Goal: Navigation & Orientation: Locate item on page

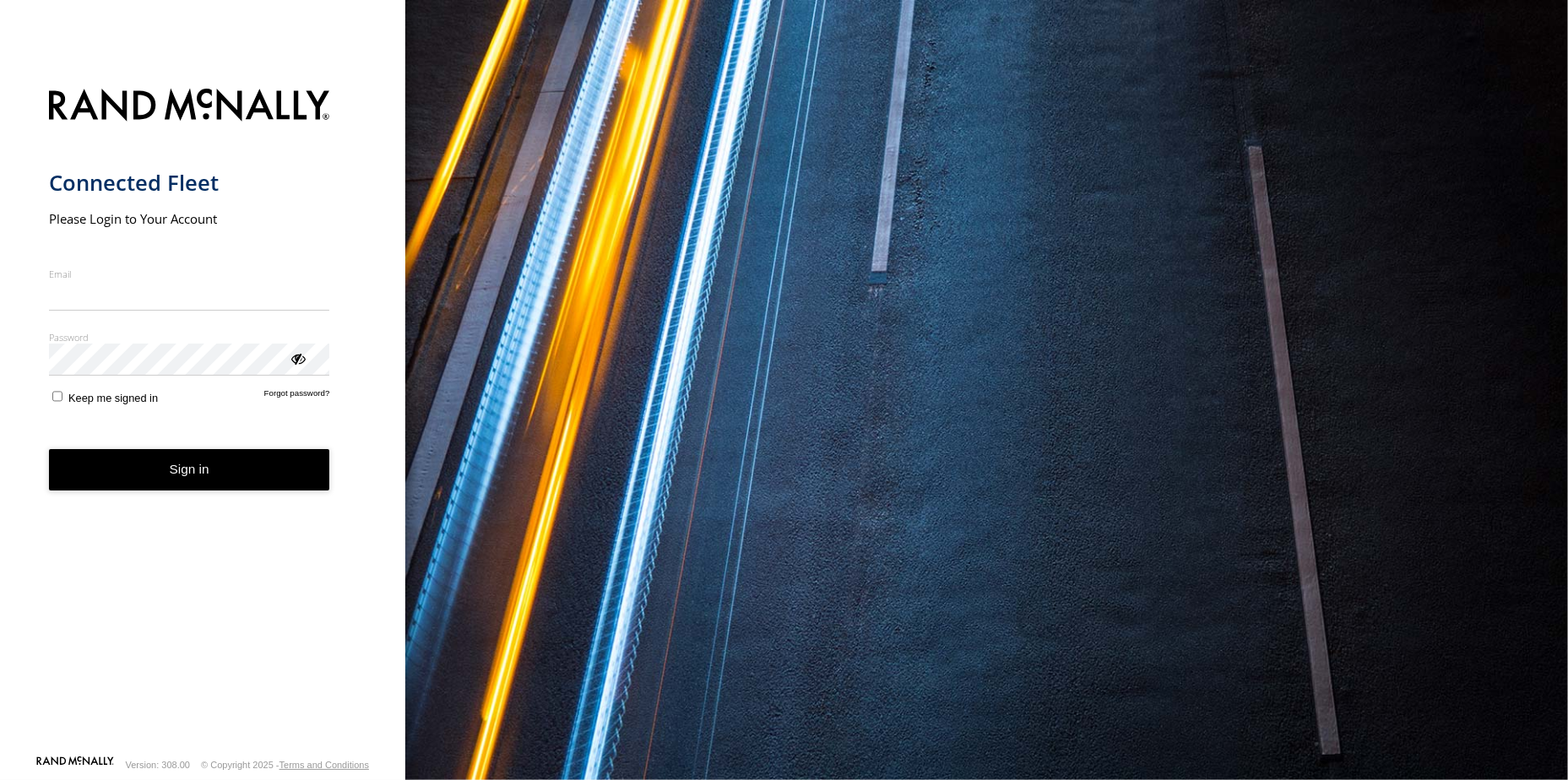
type input "**********"
drag, startPoint x: 252, startPoint y: 539, endPoint x: 236, endPoint y: 531, distance: 17.9
click at [243, 532] on form "**********" at bounding box center [203, 416] width 308 height 676
click at [240, 474] on button "Sign in" at bounding box center [190, 469] width 282 height 41
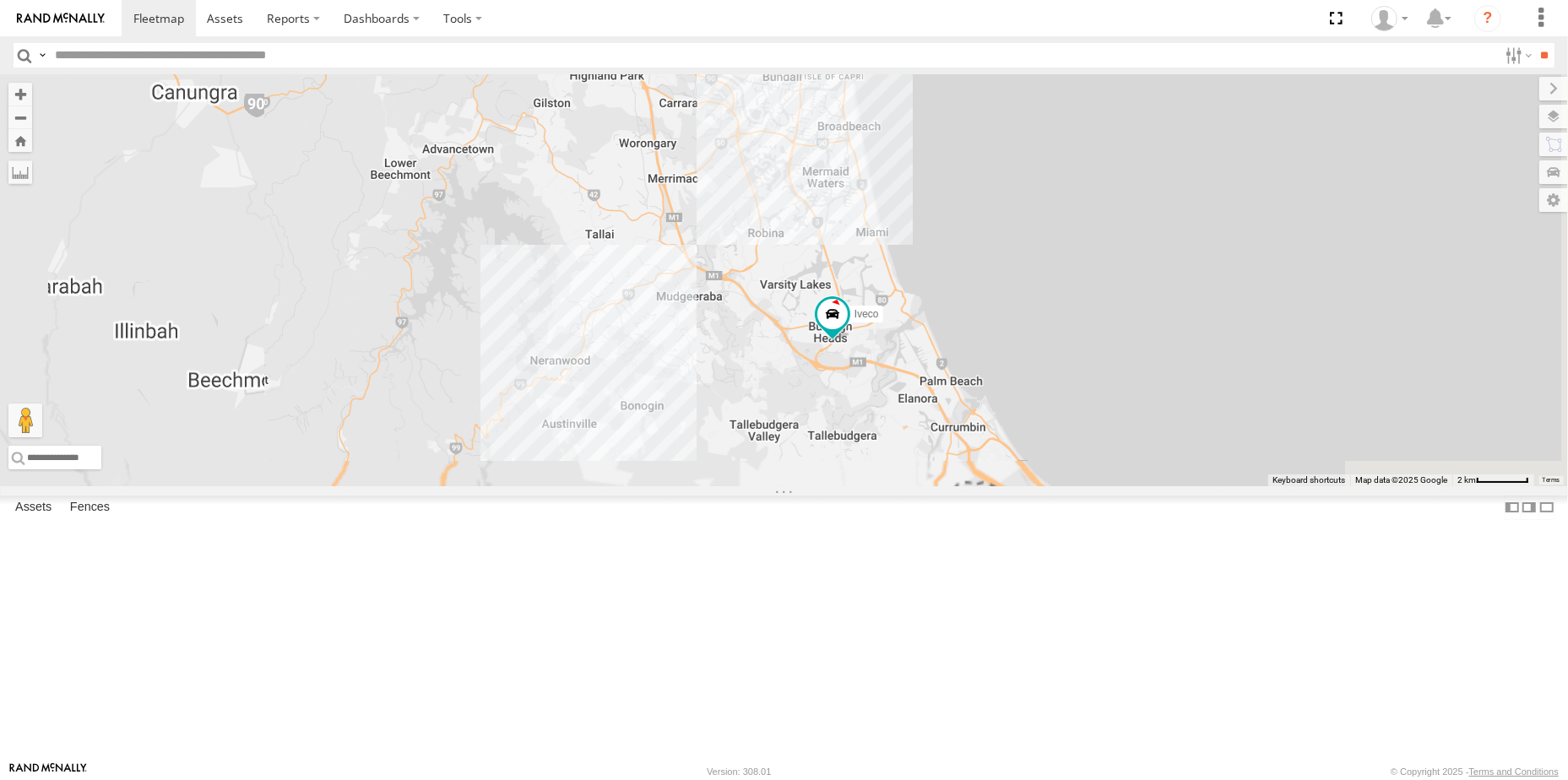
drag, startPoint x: 1214, startPoint y: 477, endPoint x: 1225, endPoint y: 430, distance: 48.3
click at [1225, 430] on div "Hino Truck Iveco Old Ford Van 5- Renault Master - 052•LI8" at bounding box center [784, 280] width 1568 height 412
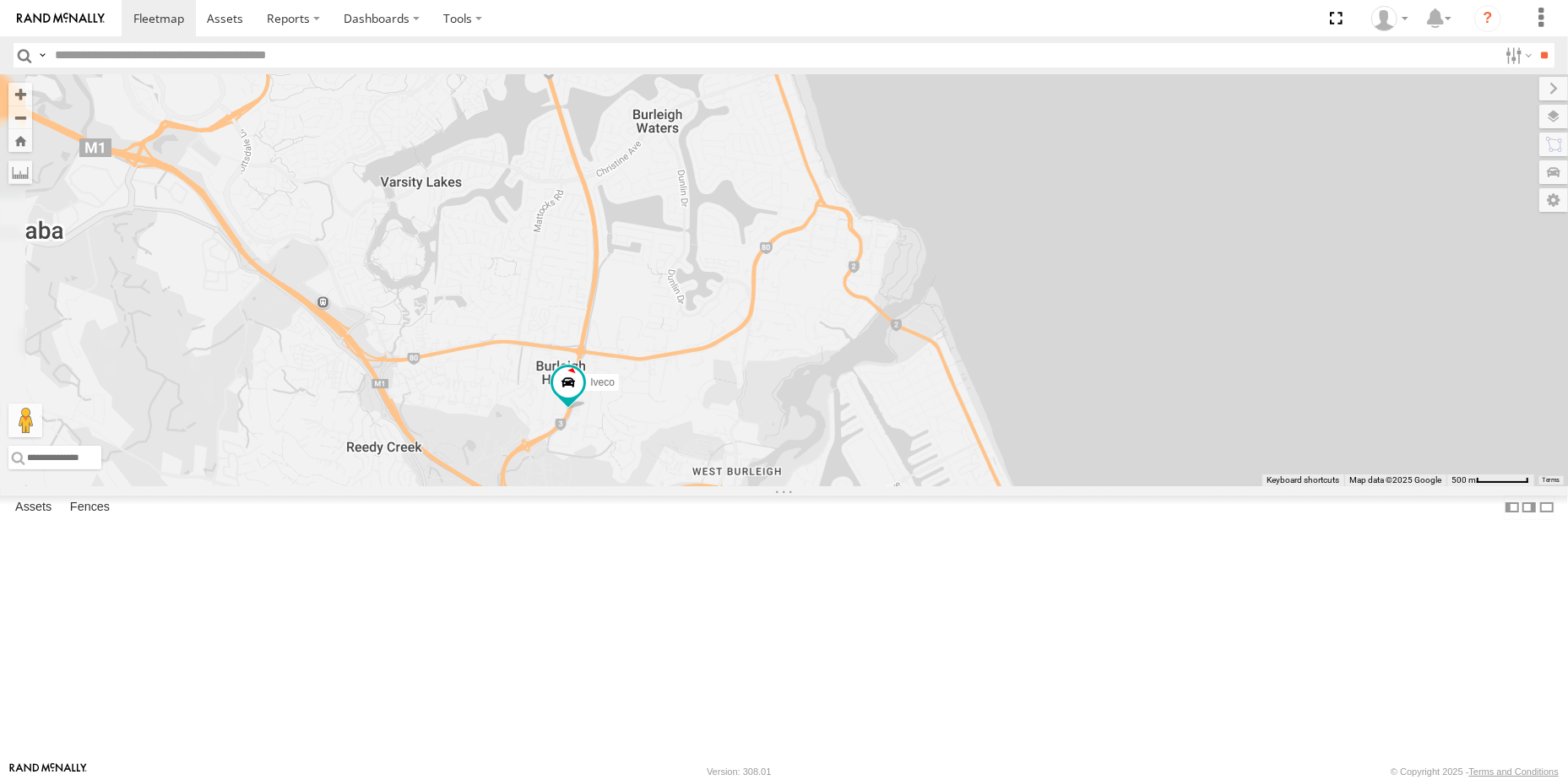
drag, startPoint x: 996, startPoint y: 466, endPoint x: 1200, endPoint y: 429, distance: 207.3
click at [1200, 429] on div "Hino Truck Iveco Old Ford Van 5- Renault Master - 052•LI8" at bounding box center [784, 280] width 1568 height 412
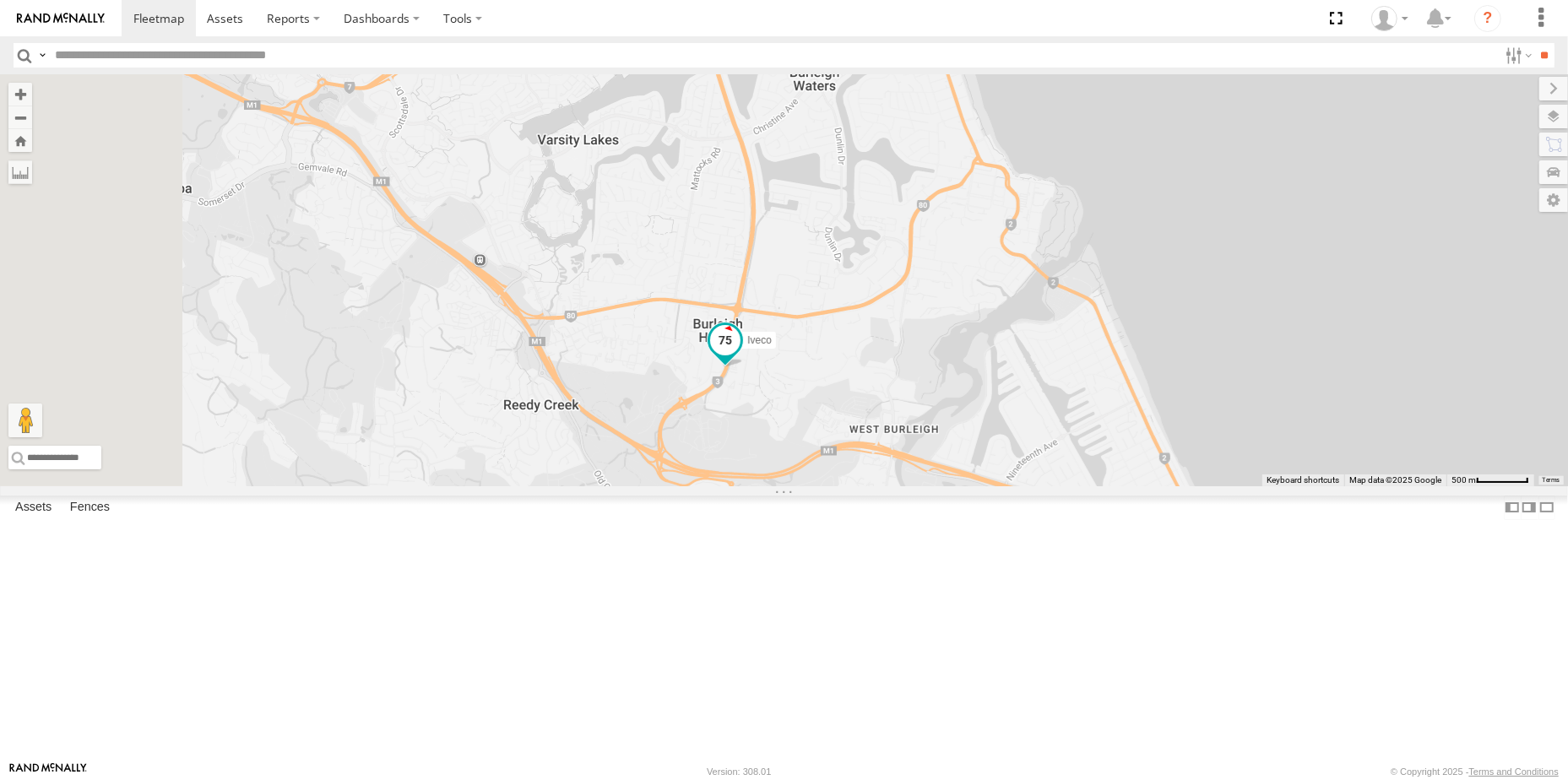
click at [744, 368] on span at bounding box center [725, 345] width 37 height 45
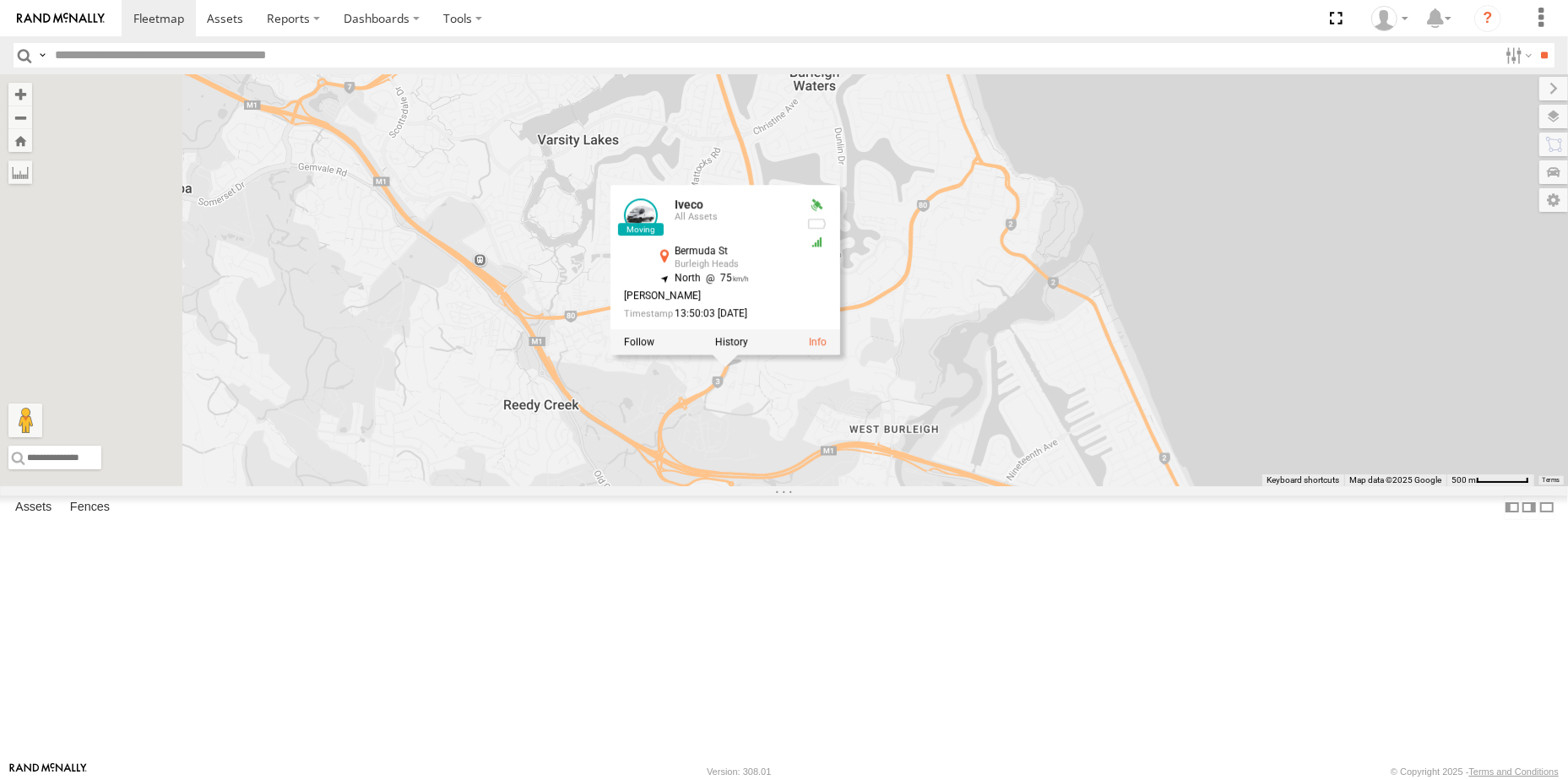
click at [963, 486] on div "Hino Truck Iveco Old Ford Van 5- Renault Master - 052•LI8 Iveco All Assets Berm…" at bounding box center [784, 280] width 1568 height 412
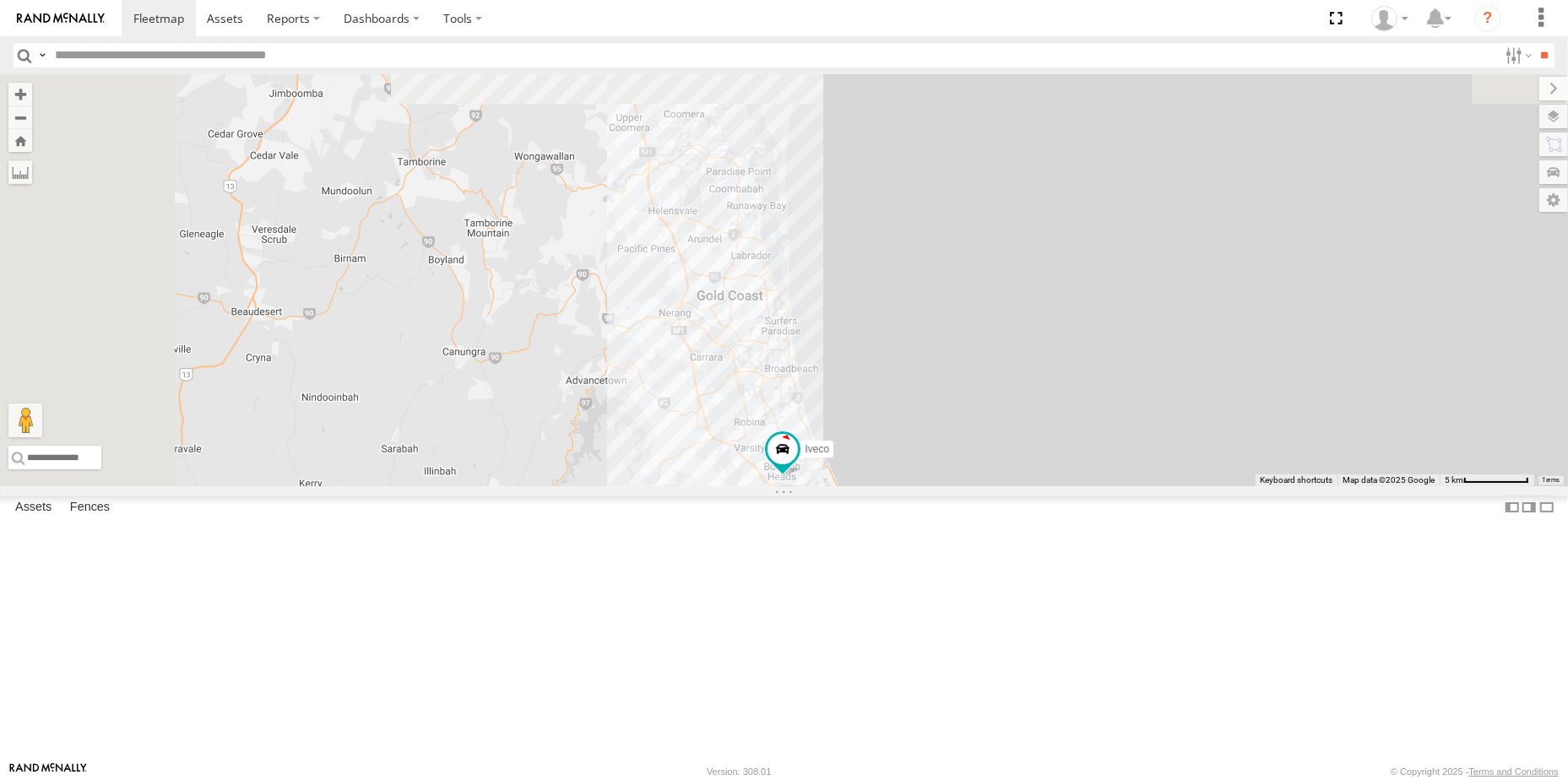
drag, startPoint x: 899, startPoint y: 410, endPoint x: 1074, endPoint y: 649, distance: 296.2
click at [1074, 486] on div "Hino Truck Iveco Old Ford Van 5- Renault Master - 052•LI8" at bounding box center [784, 280] width 1568 height 412
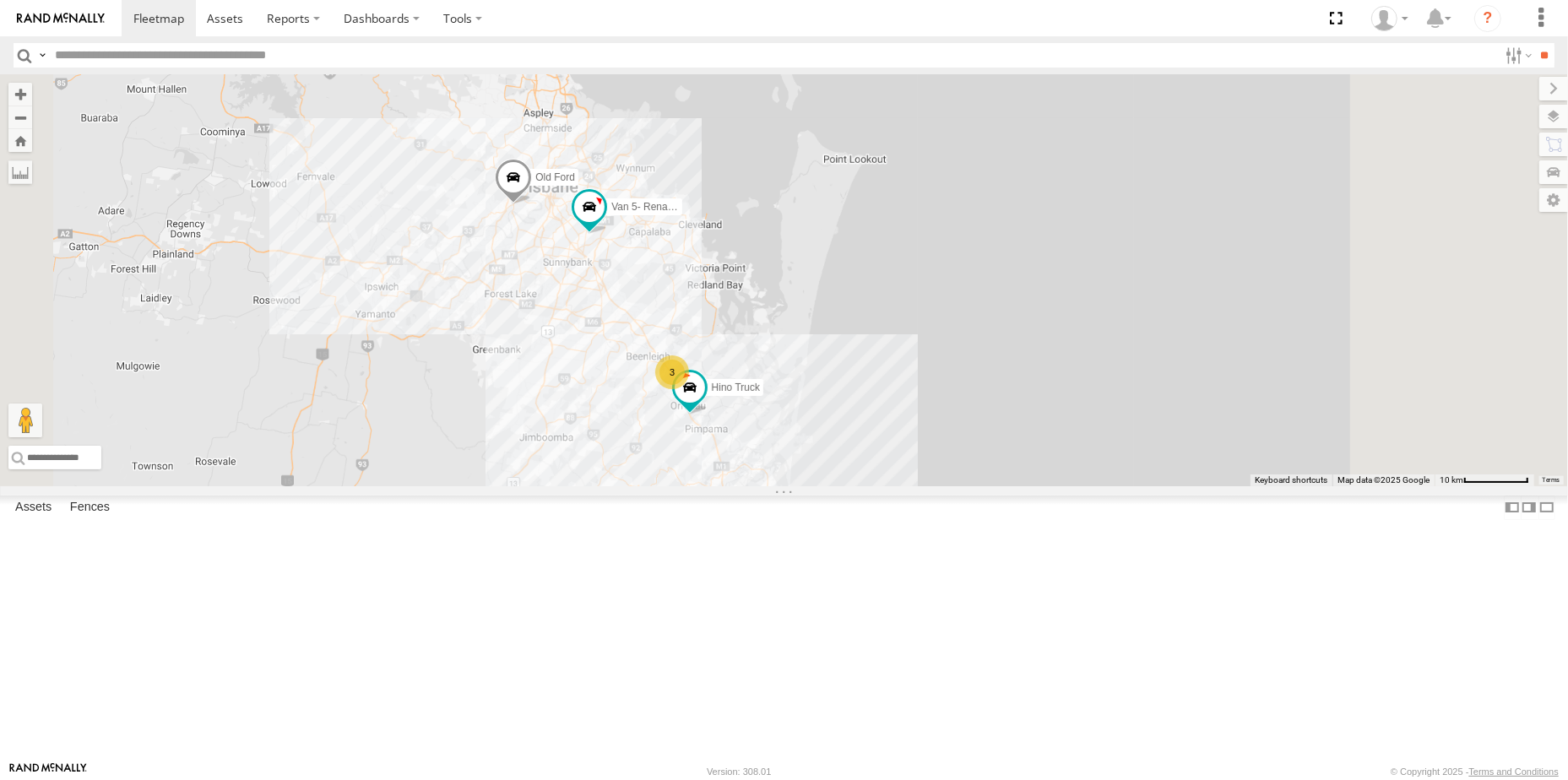
drag, startPoint x: 888, startPoint y: 397, endPoint x: 876, endPoint y: 583, distance: 186.4
click at [876, 486] on div "Hino Truck Iveco Old Ford Van 5- Renault Master - 052•LI8 3" at bounding box center [784, 280] width 1568 height 412
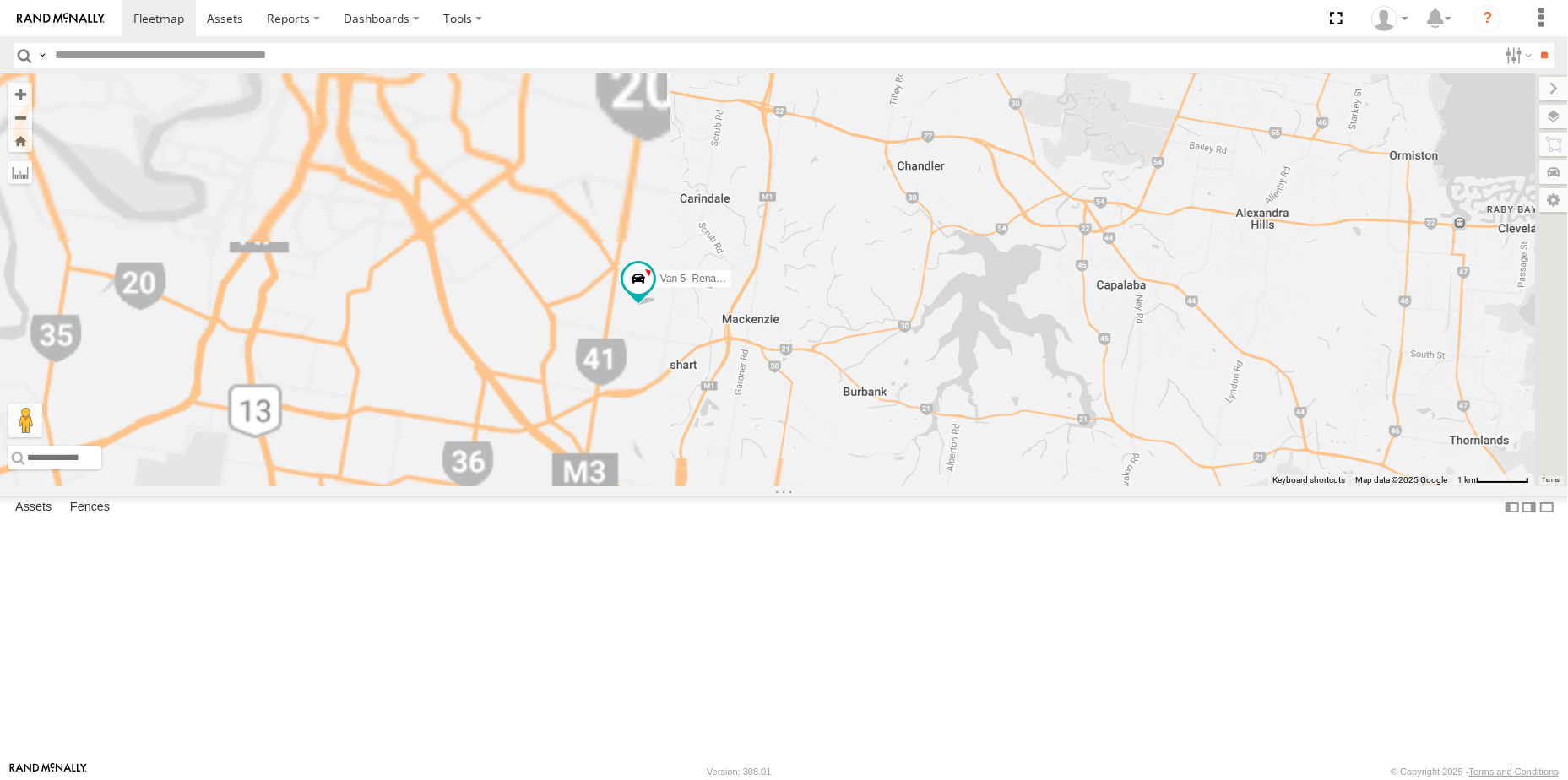
drag, startPoint x: 844, startPoint y: 402, endPoint x: 898, endPoint y: 593, distance: 198.5
click at [901, 486] on div "Hino Truck Iveco Old Ford Van 5- Renault Master - 052•LI8" at bounding box center [784, 280] width 1568 height 412
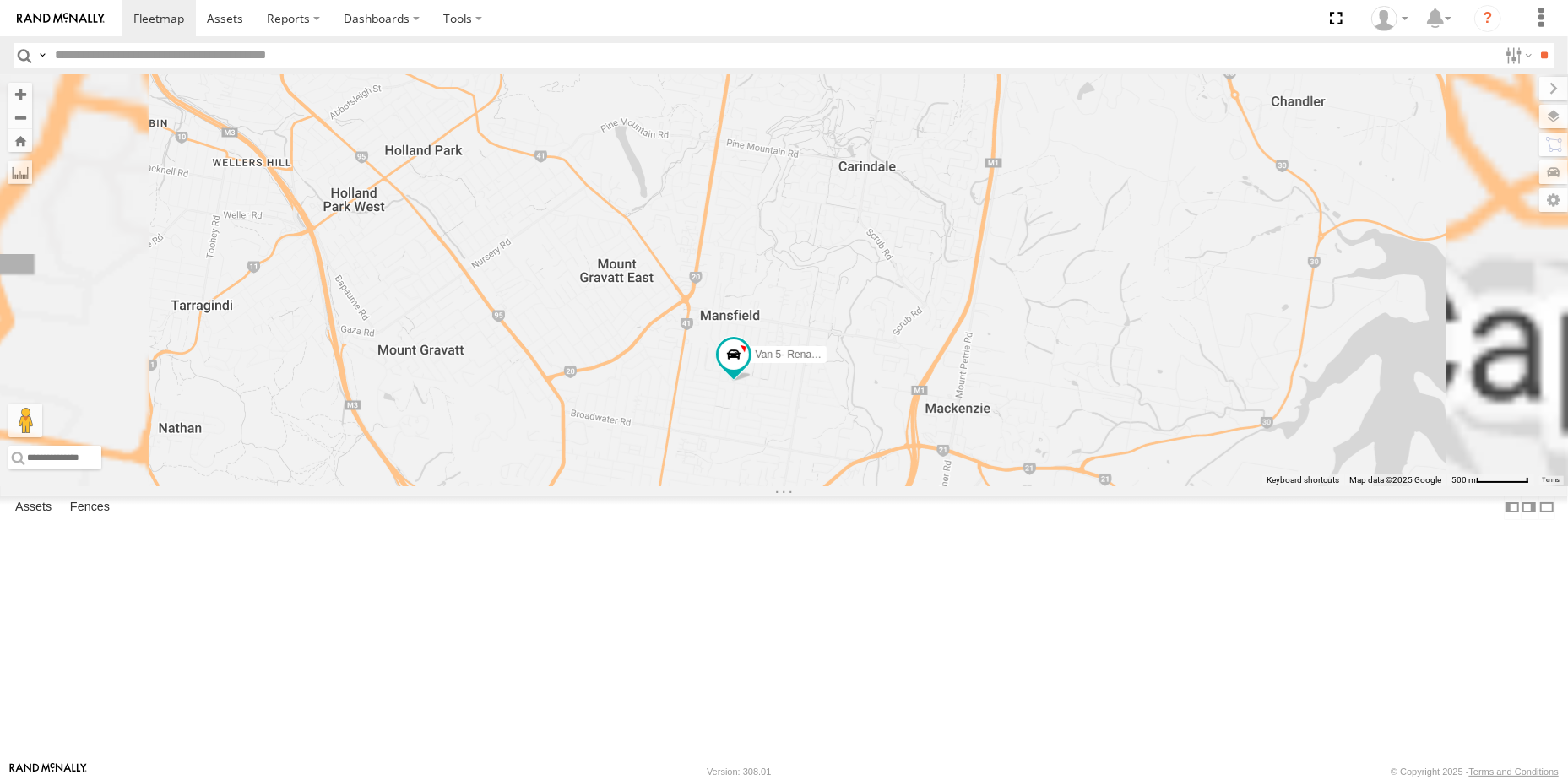
drag, startPoint x: 1041, startPoint y: 530, endPoint x: 1116, endPoint y: 396, distance: 153.6
click at [1115, 396] on div "Hino Truck Iveco Old Ford Van 5- Renault Master - 052•LI8" at bounding box center [784, 280] width 1568 height 412
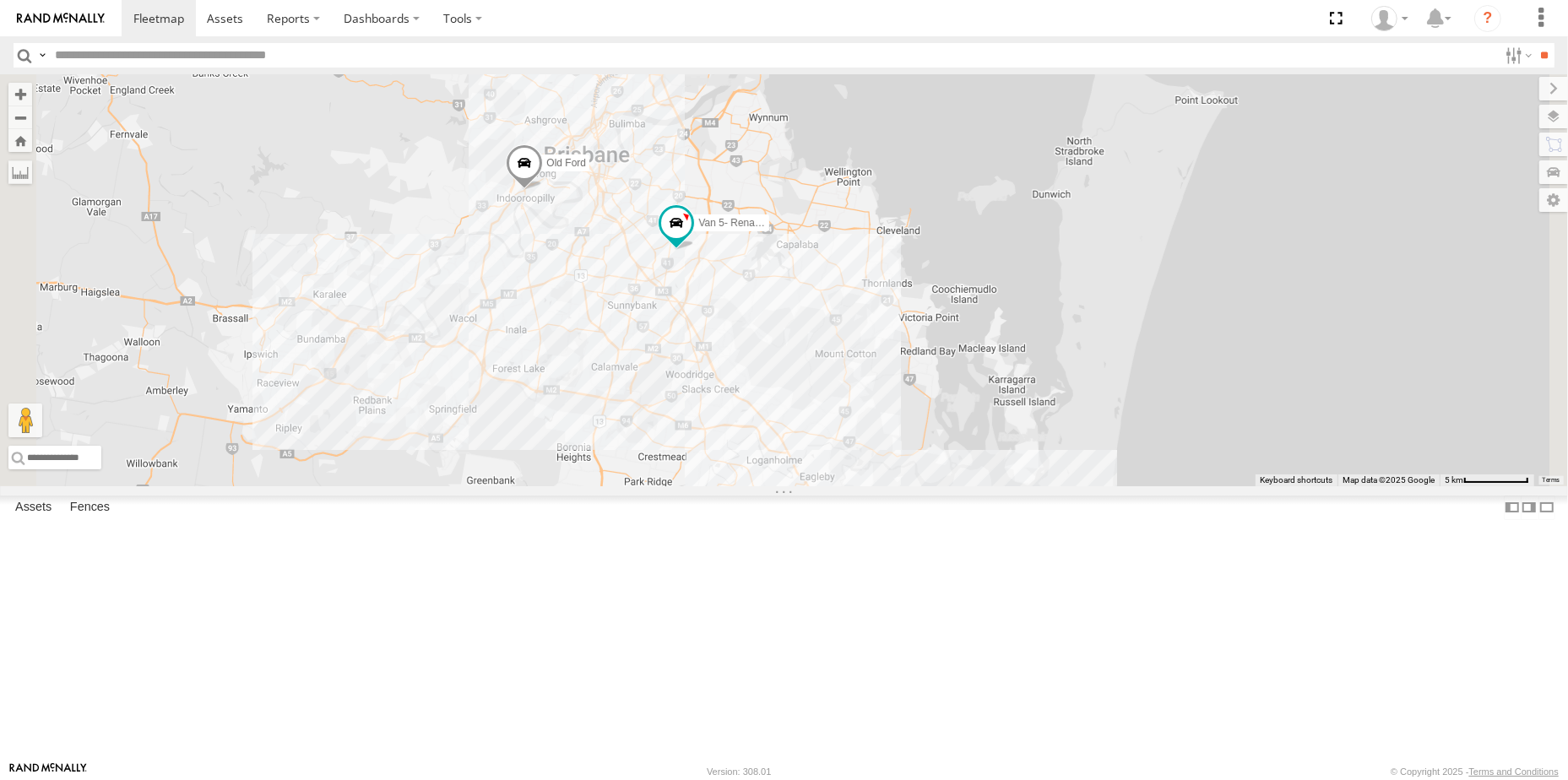
drag, startPoint x: 980, startPoint y: 602, endPoint x: 933, endPoint y: 430, distance: 178.3
click at [940, 429] on div "Hino Truck Iveco Old Ford Van 5- Renault Master - 052•LI8" at bounding box center [784, 280] width 1568 height 412
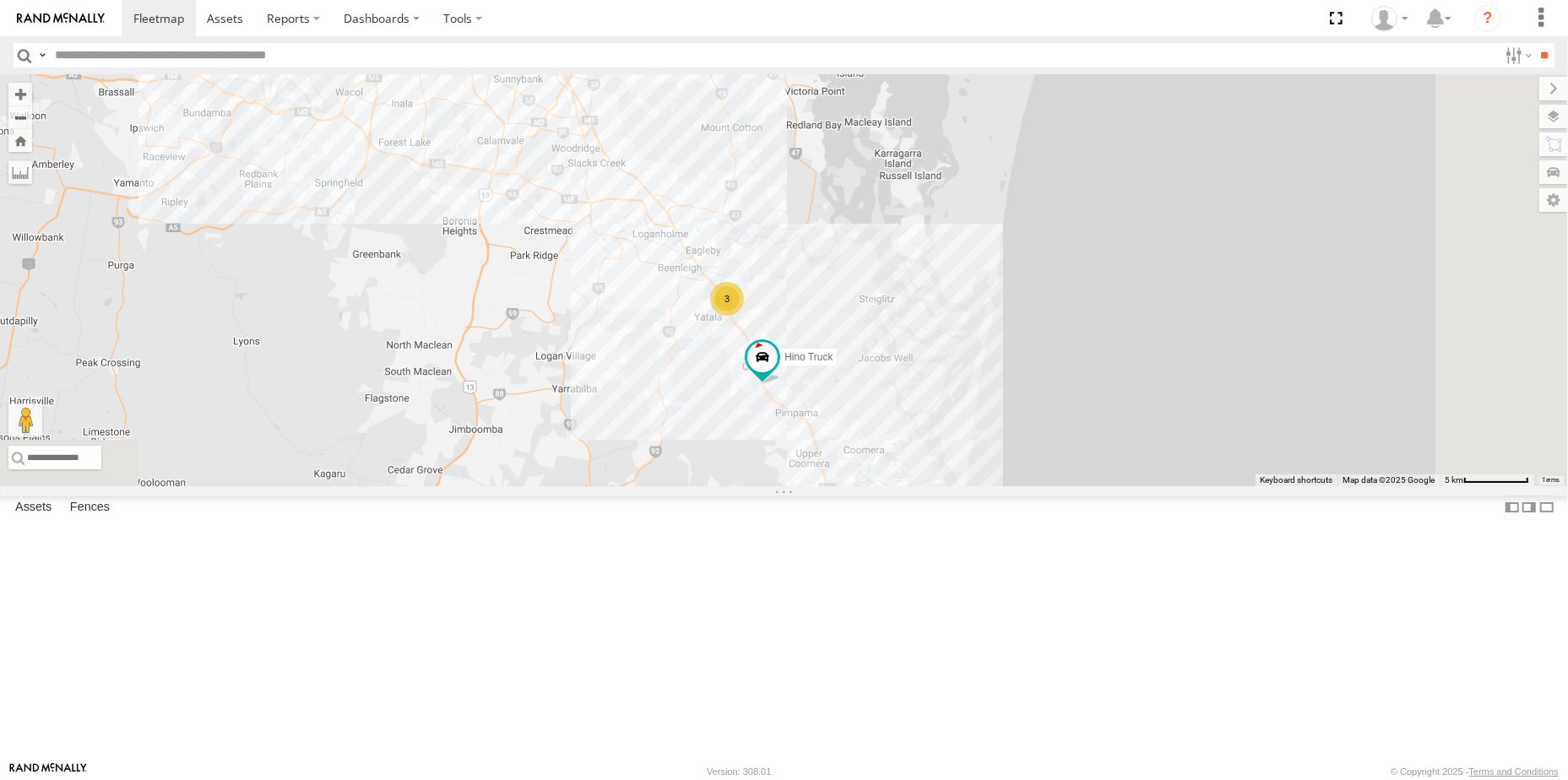
drag, startPoint x: 1265, startPoint y: 554, endPoint x: 1214, endPoint y: 414, distance: 149.0
click at [1214, 414] on div "Hino Truck Iveco Old Ford Van 5- Renault Master - 052•LI8 3" at bounding box center [784, 280] width 1568 height 412
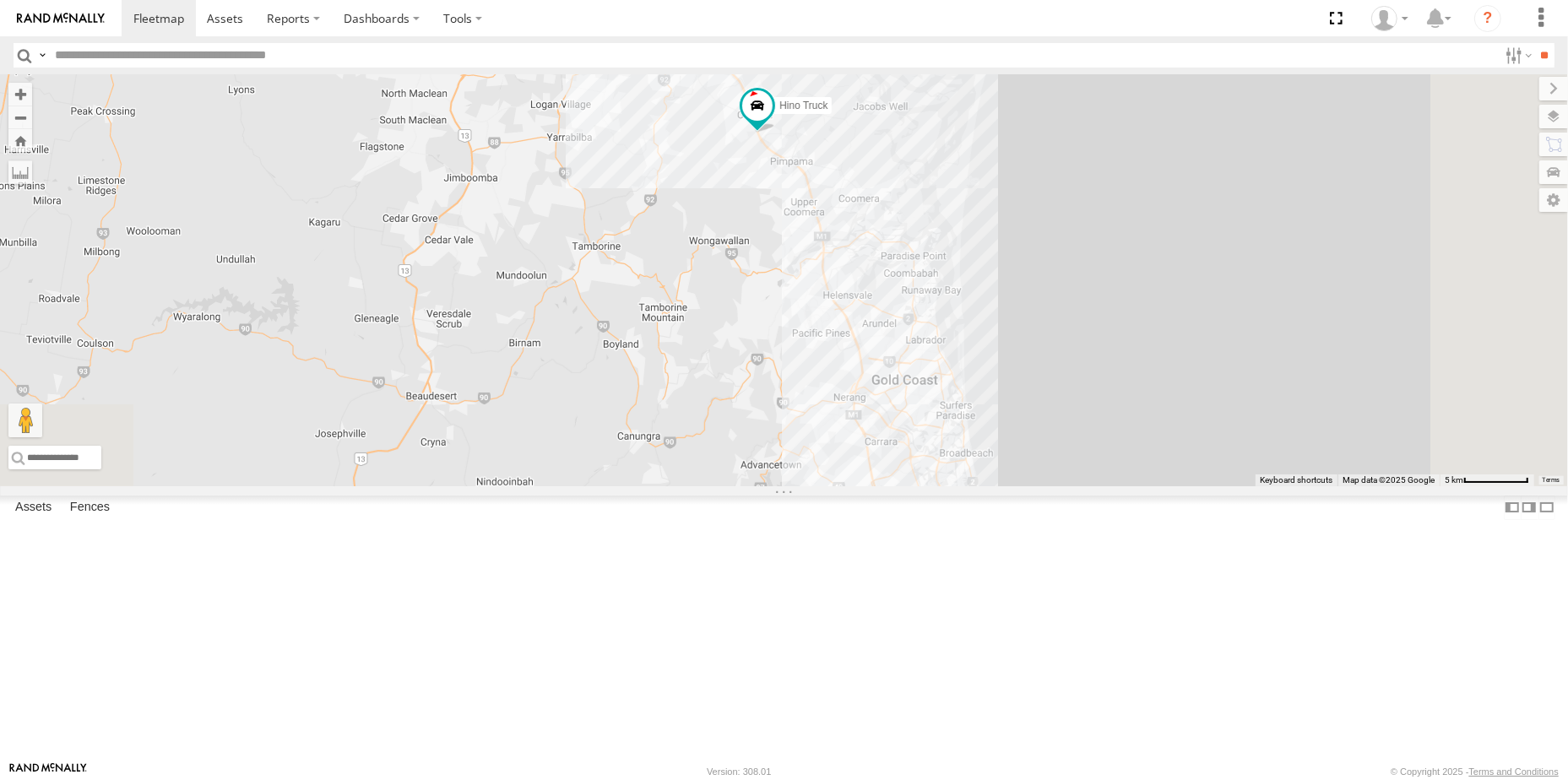
drag, startPoint x: 1204, startPoint y: 642, endPoint x: 1183, endPoint y: 432, distance: 211.0
click at [1183, 432] on div "Hino Truck Iveco Old Ford Van 5- Renault Master - 052•LI8 3" at bounding box center [784, 280] width 1568 height 412
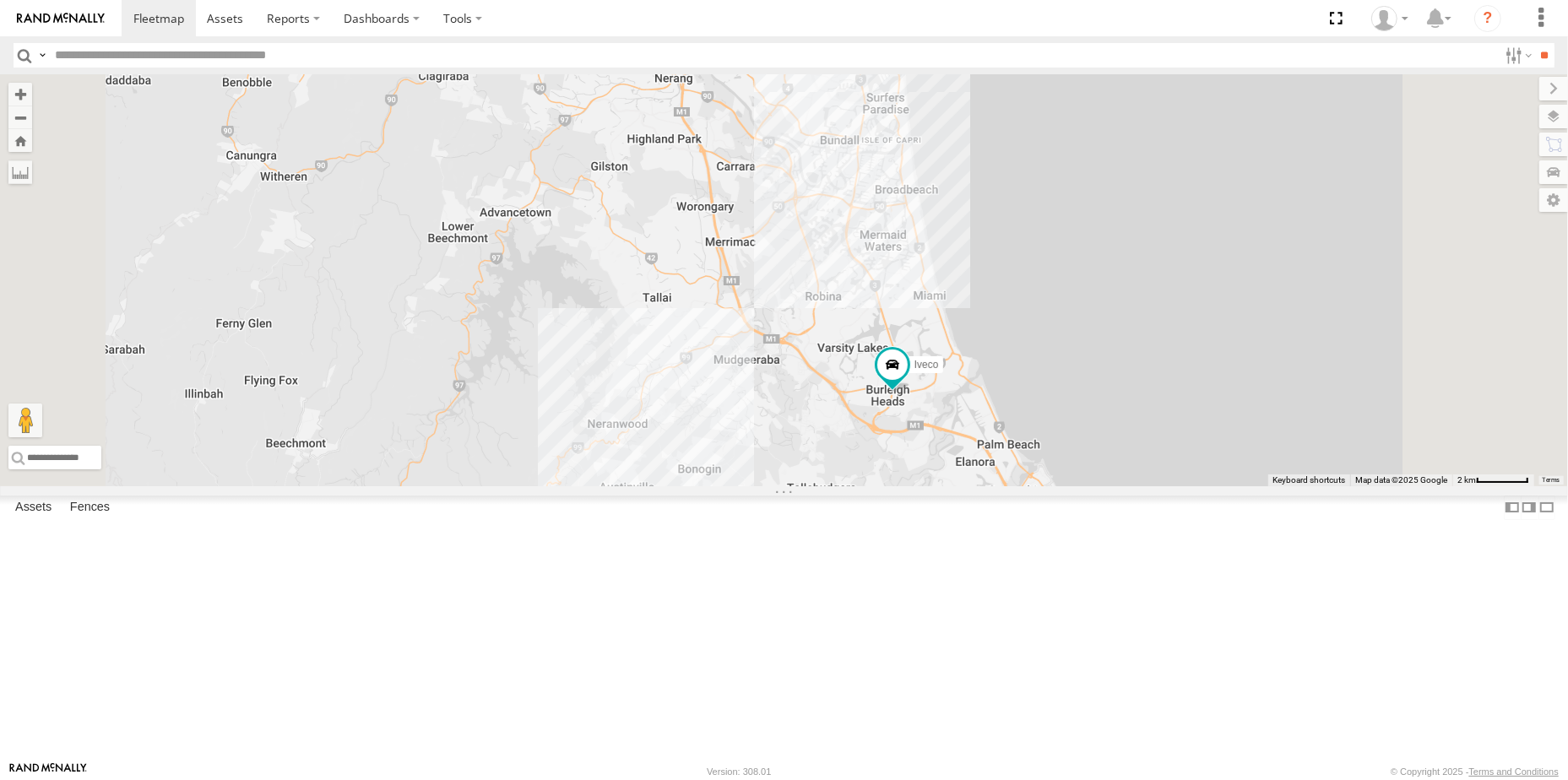
drag, startPoint x: 1229, startPoint y: 604, endPoint x: 1188, endPoint y: 344, distance: 263.2
click at [1188, 344] on div "Hino Truck Iveco Old Ford Van 5- Renault Master - 052•LI8" at bounding box center [784, 280] width 1568 height 412
